Goal: Task Accomplishment & Management: Use online tool/utility

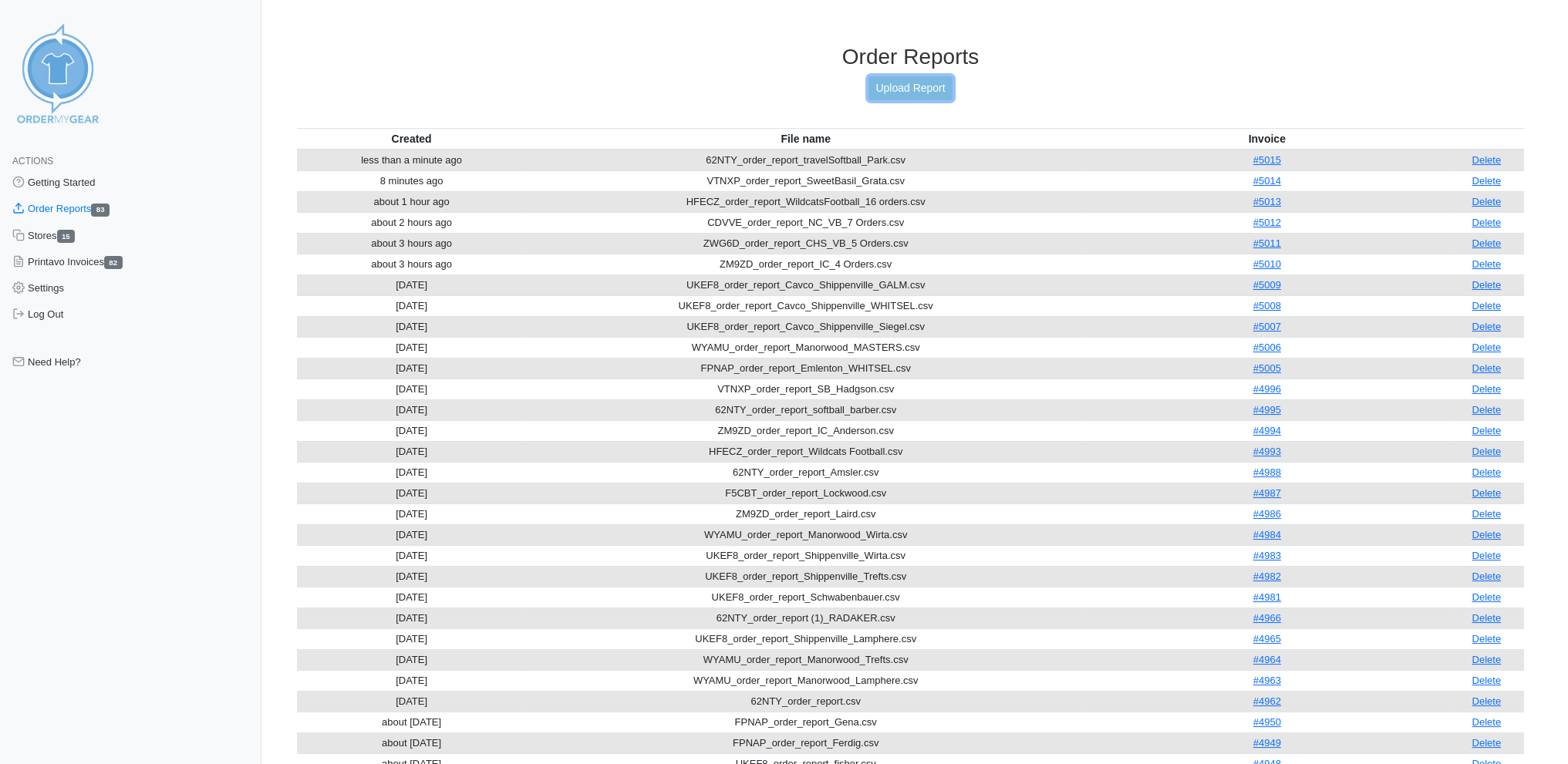
click at [913, 82] on link "Upload Report" at bounding box center [910, 89] width 83 height 24
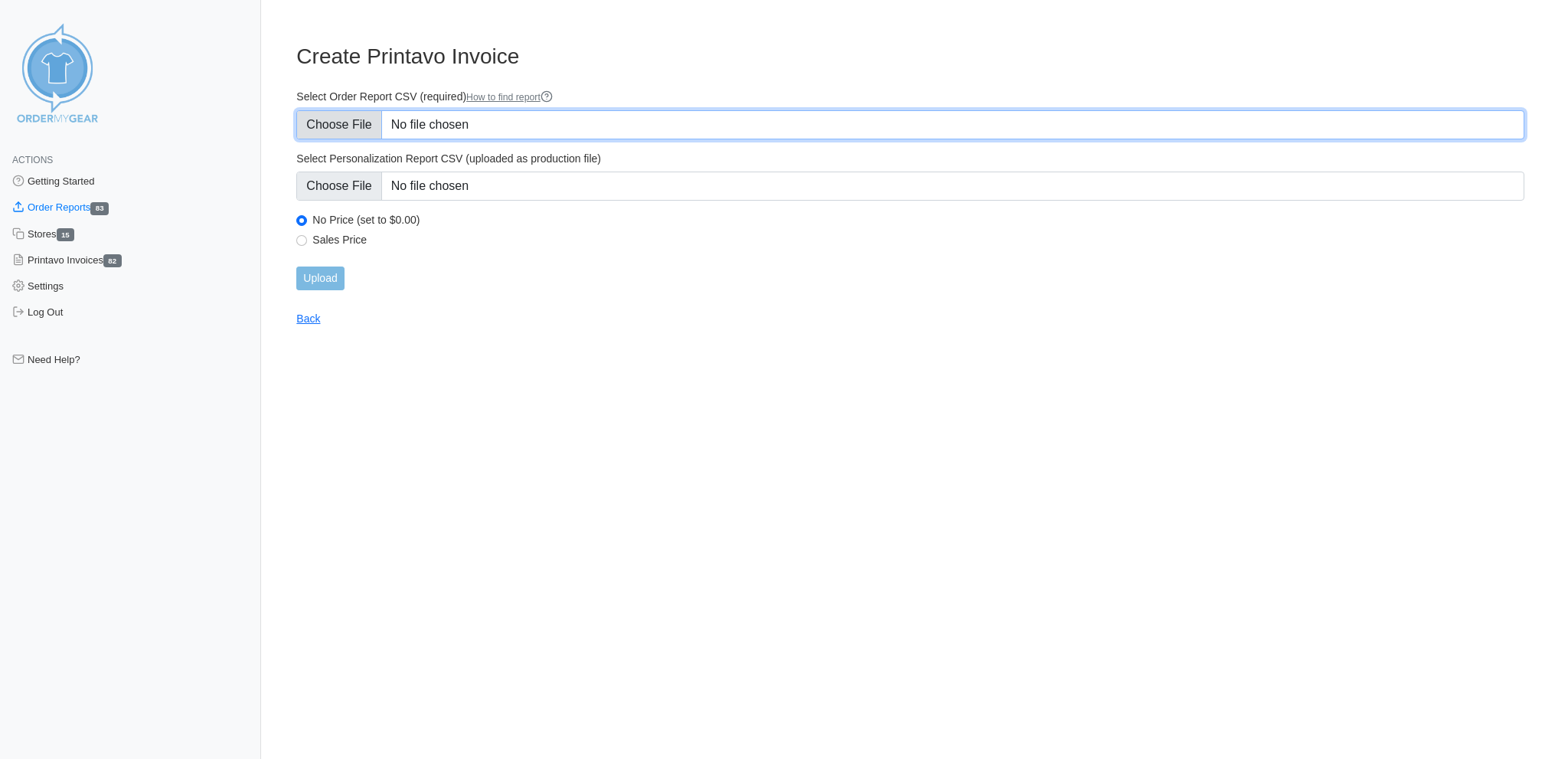
click at [365, 116] on input "Select Order Report CSV (required) How to find report" at bounding box center [911, 125] width 1229 height 29
type input "C:\fakepath\UKEF8_order_report_ROE.csv"
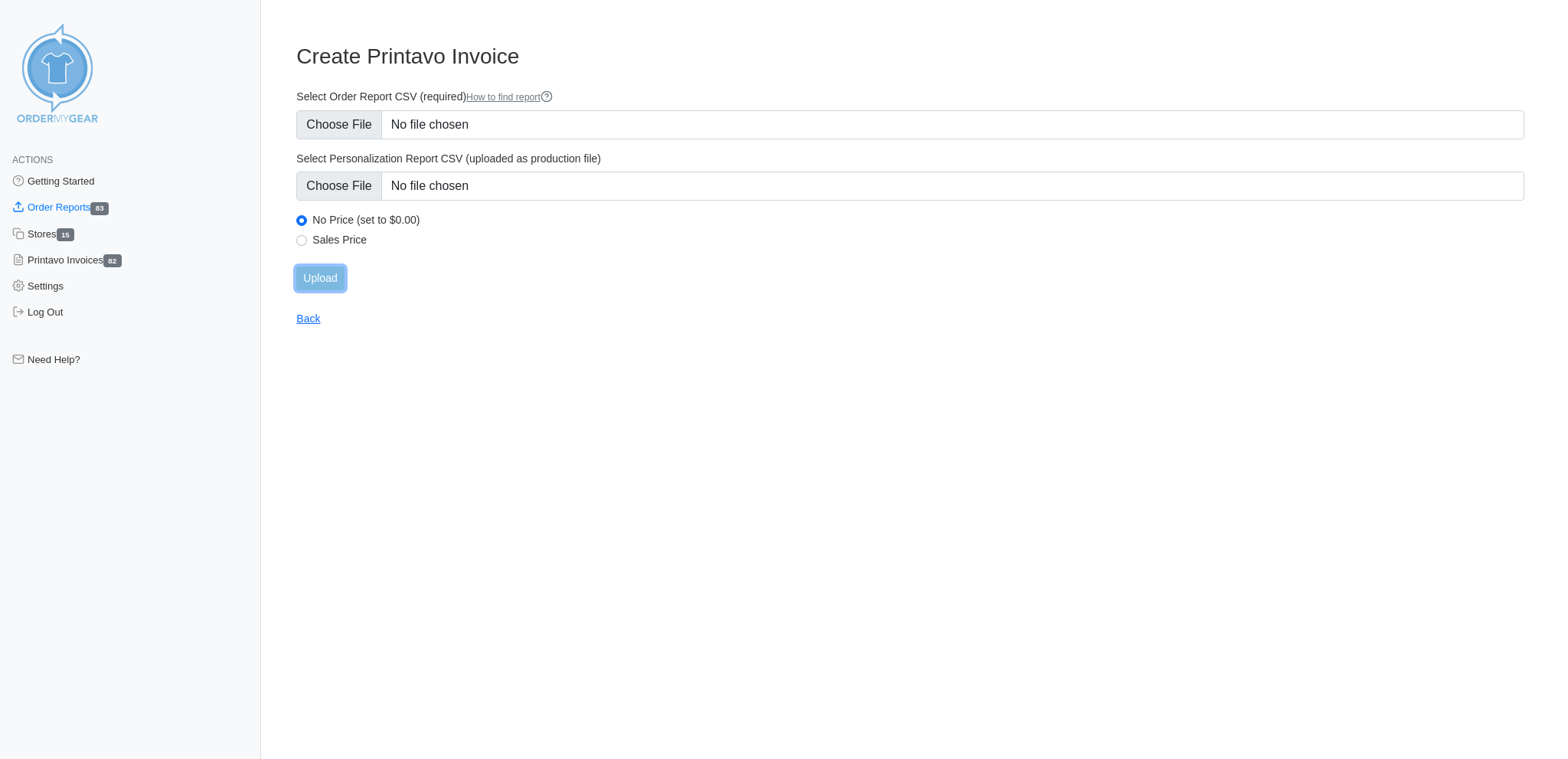
click at [315, 266] on input "Upload" at bounding box center [320, 278] width 48 height 24
